Goal: Task Accomplishment & Management: Manage account settings

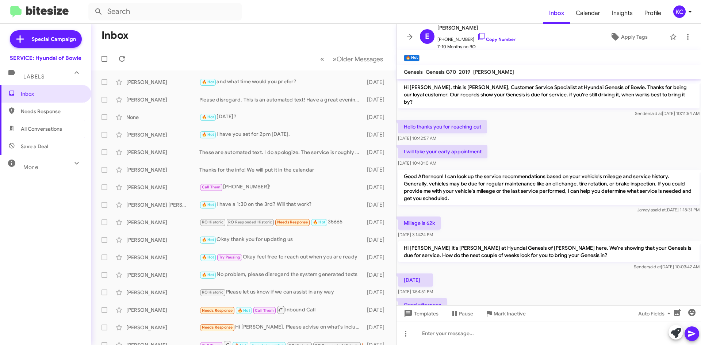
scroll to position [130, 0]
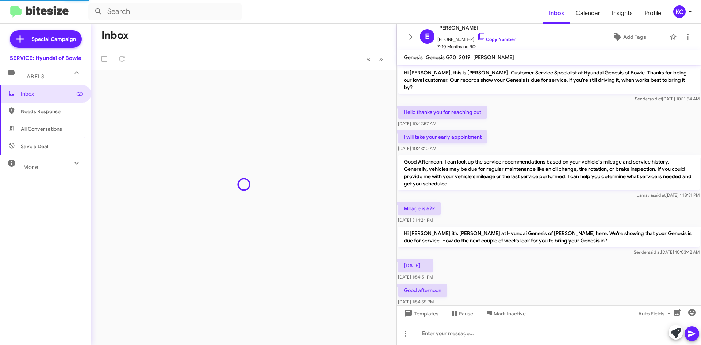
scroll to position [116, 0]
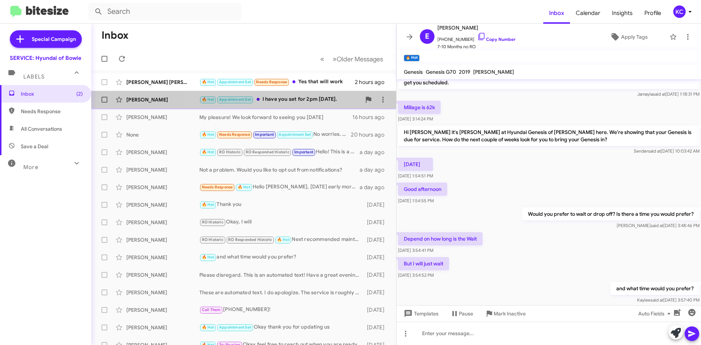
click at [282, 102] on div "🔥 Hot Appointment Set I have you set for 2pm [DATE]." at bounding box center [280, 99] width 162 height 8
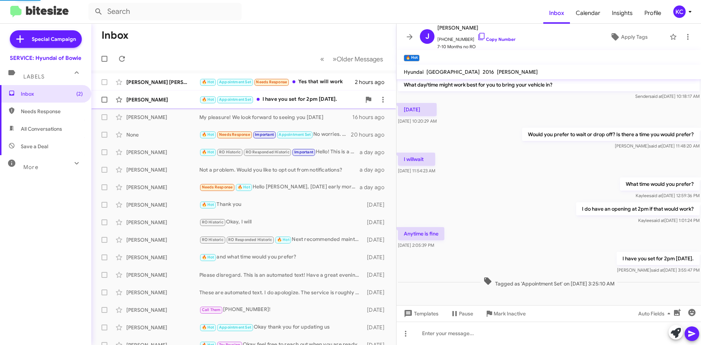
scroll to position [24, 0]
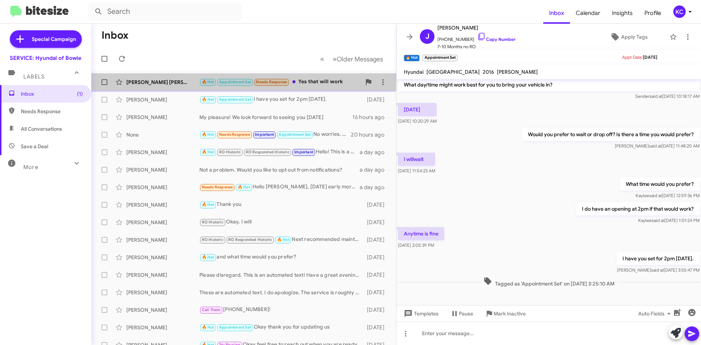
click at [305, 80] on div "🔥 Hot Appointment Set Needs Response Yes that will work" at bounding box center [280, 82] width 162 height 8
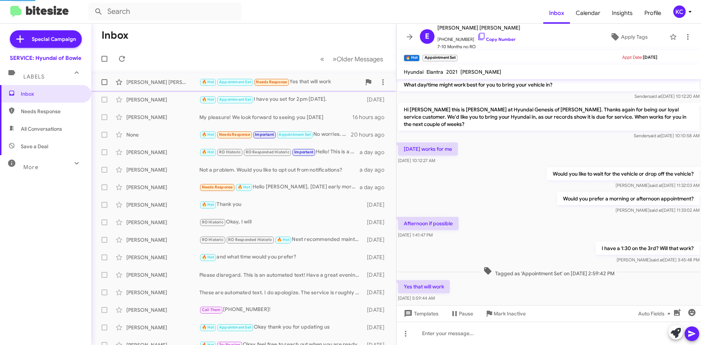
scroll to position [32, 0]
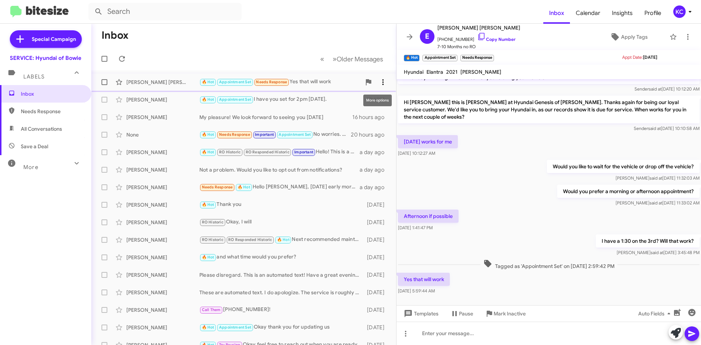
click at [382, 80] on icon at bounding box center [382, 82] width 1 height 6
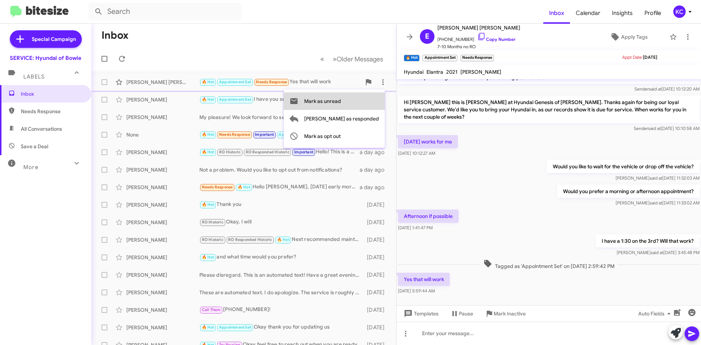
click at [341, 100] on span "Mark as unread" at bounding box center [322, 101] width 37 height 18
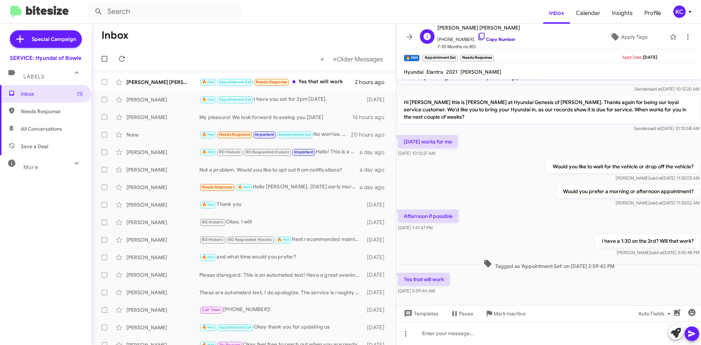
click at [477, 38] on icon at bounding box center [481, 36] width 9 height 9
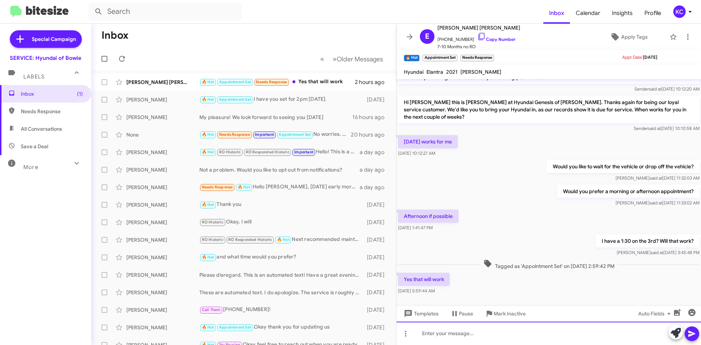
click at [495, 331] on div at bounding box center [549, 333] width 305 height 23
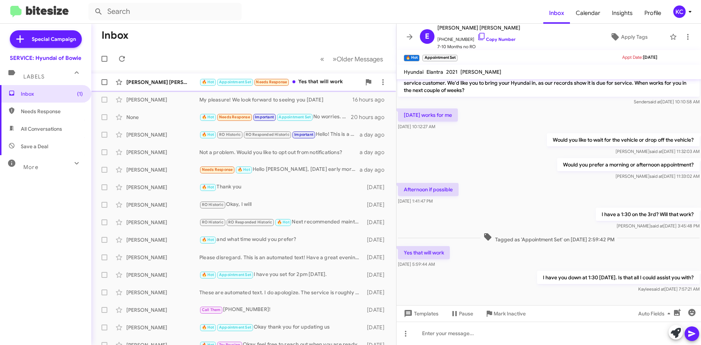
click at [169, 83] on div "[PERSON_NAME] [PERSON_NAME]" at bounding box center [162, 82] width 73 height 7
click at [388, 72] on mat-action-list "[PERSON_NAME] [PERSON_NAME] 🔥 Hot Appointment Set Needs Response Yes that will …" at bounding box center [243, 247] width 305 height 354
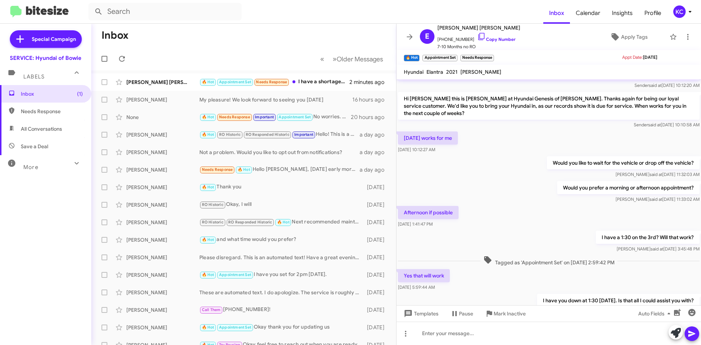
scroll to position [85, 0]
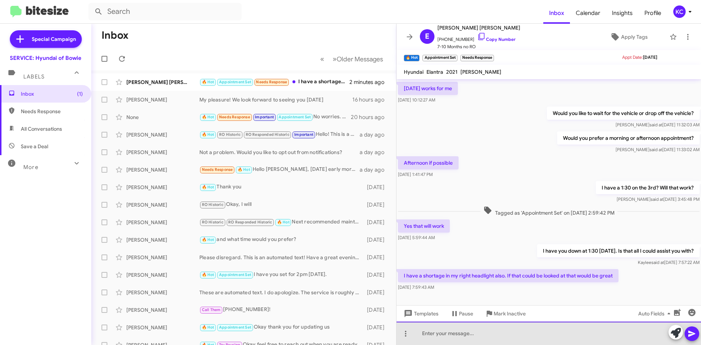
click at [453, 335] on div at bounding box center [549, 333] width 305 height 23
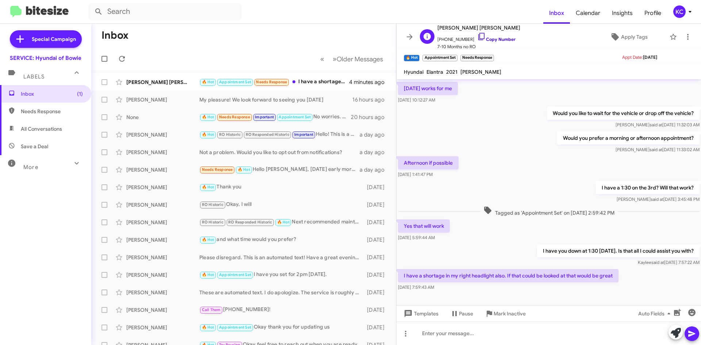
click at [483, 37] on link "Copy Number" at bounding box center [496, 39] width 38 height 5
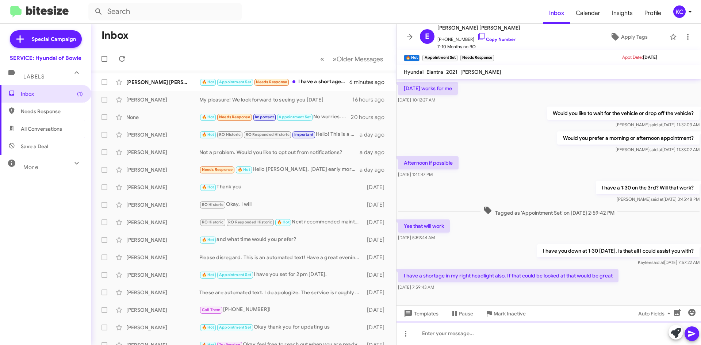
click at [474, 326] on div at bounding box center [549, 333] width 305 height 23
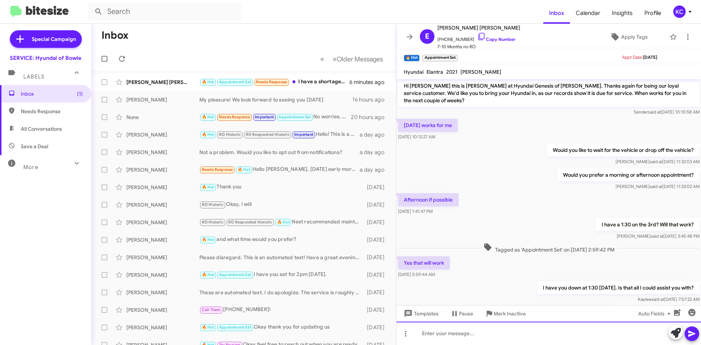
scroll to position [112, 0]
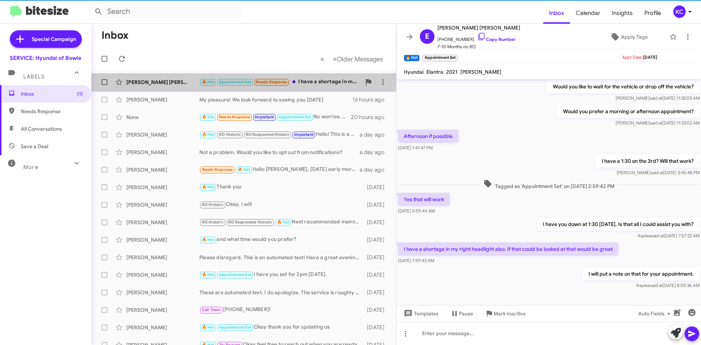
click at [302, 84] on div "🔥 Hot Appointment Set Needs Response I have a shortage in my right headlight al…" at bounding box center [280, 82] width 162 height 8
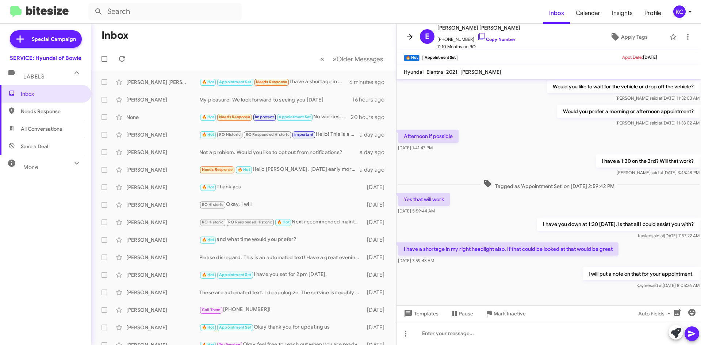
click at [415, 38] on span at bounding box center [409, 37] width 15 height 9
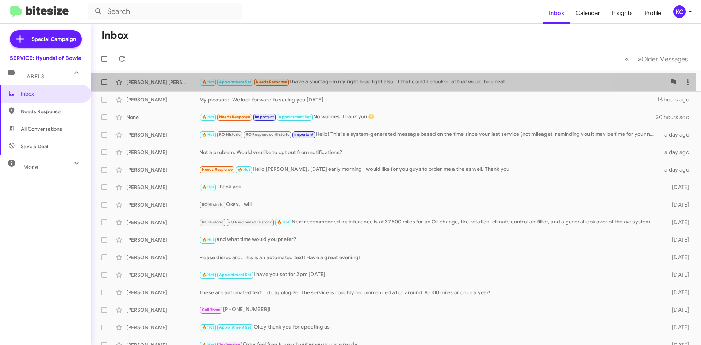
click at [377, 75] on div "[PERSON_NAME] [PERSON_NAME] 🔥 Hot Appointment Set Needs Response I have a short…" at bounding box center [396, 82] width 598 height 15
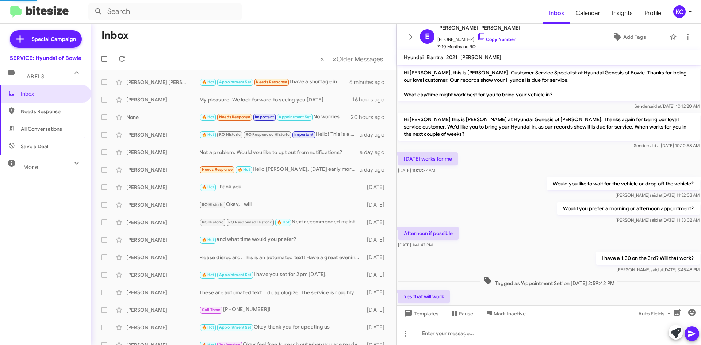
scroll to position [97, 0]
